Goal: Find specific page/section: Find specific page/section

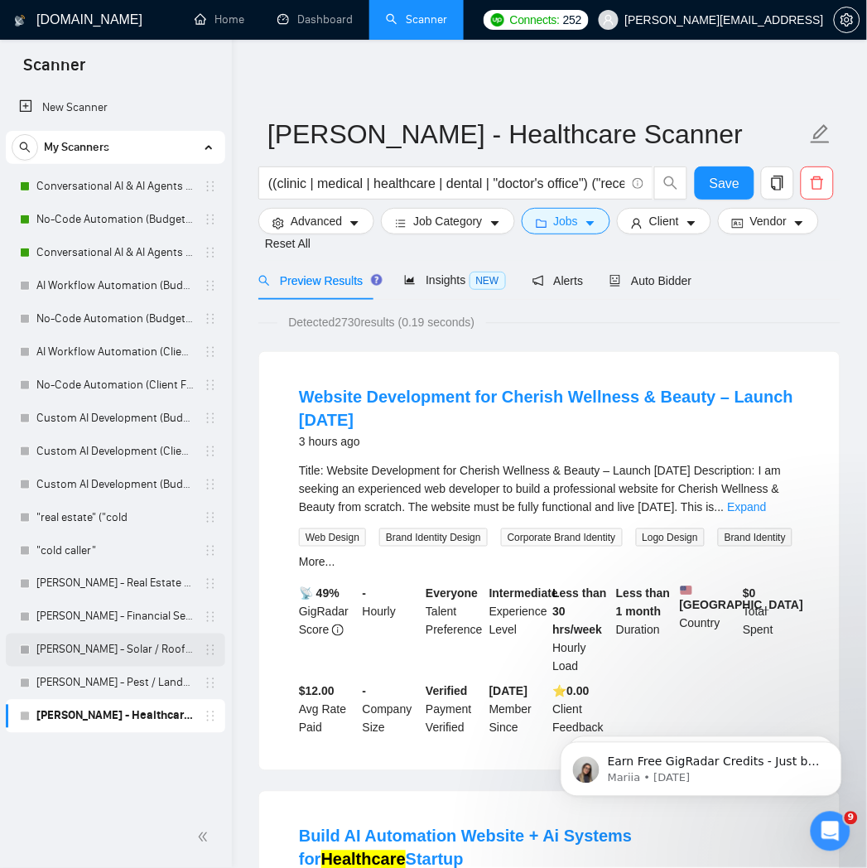
click at [116, 654] on link "Ivan - Solar / Roofing / HVAC" at bounding box center [114, 650] width 157 height 33
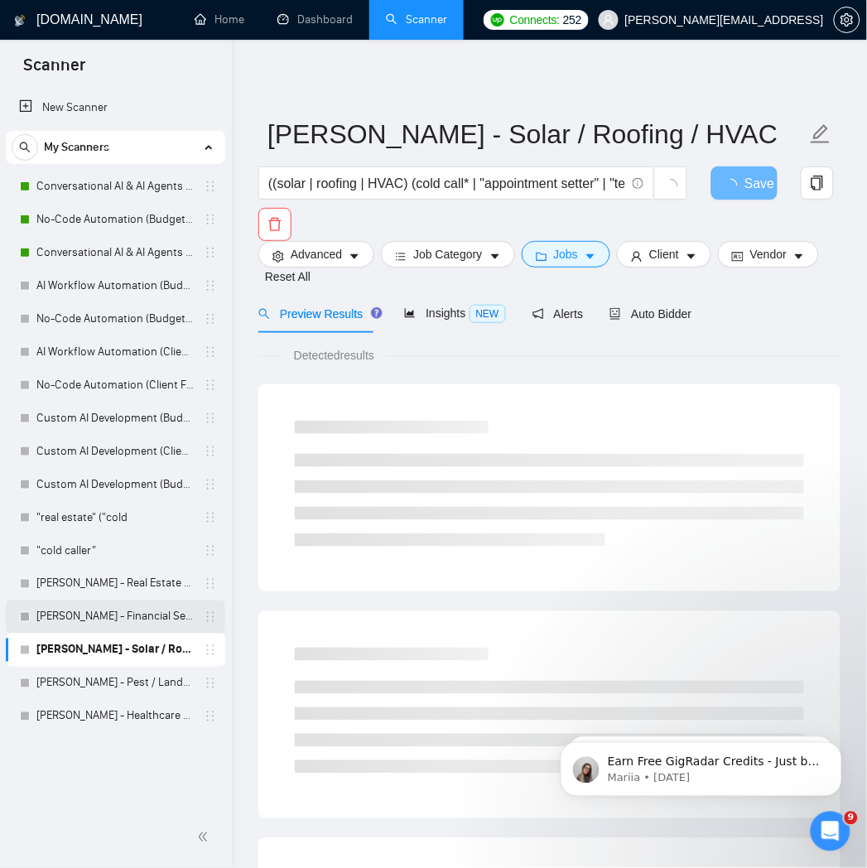
click at [137, 611] on link "Ivan - Financial Services Scanner" at bounding box center [114, 616] width 157 height 33
